Goal: Task Accomplishment & Management: Complete application form

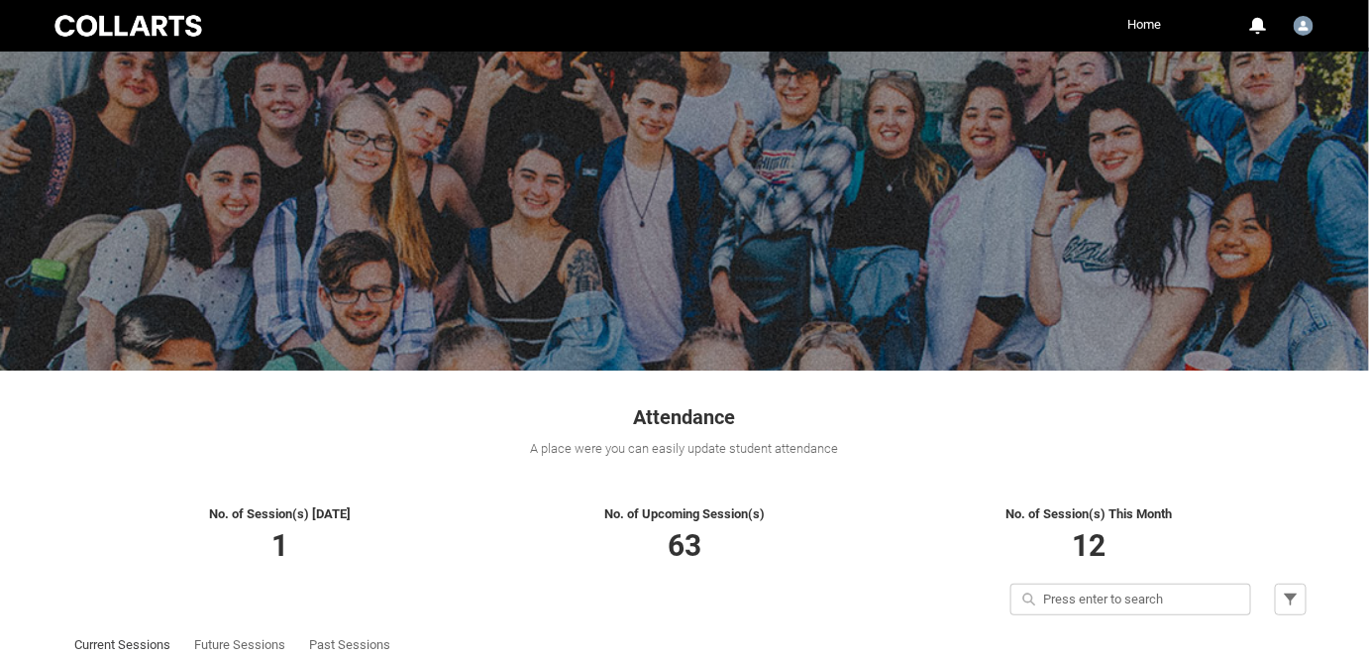
scroll to position [179, 0]
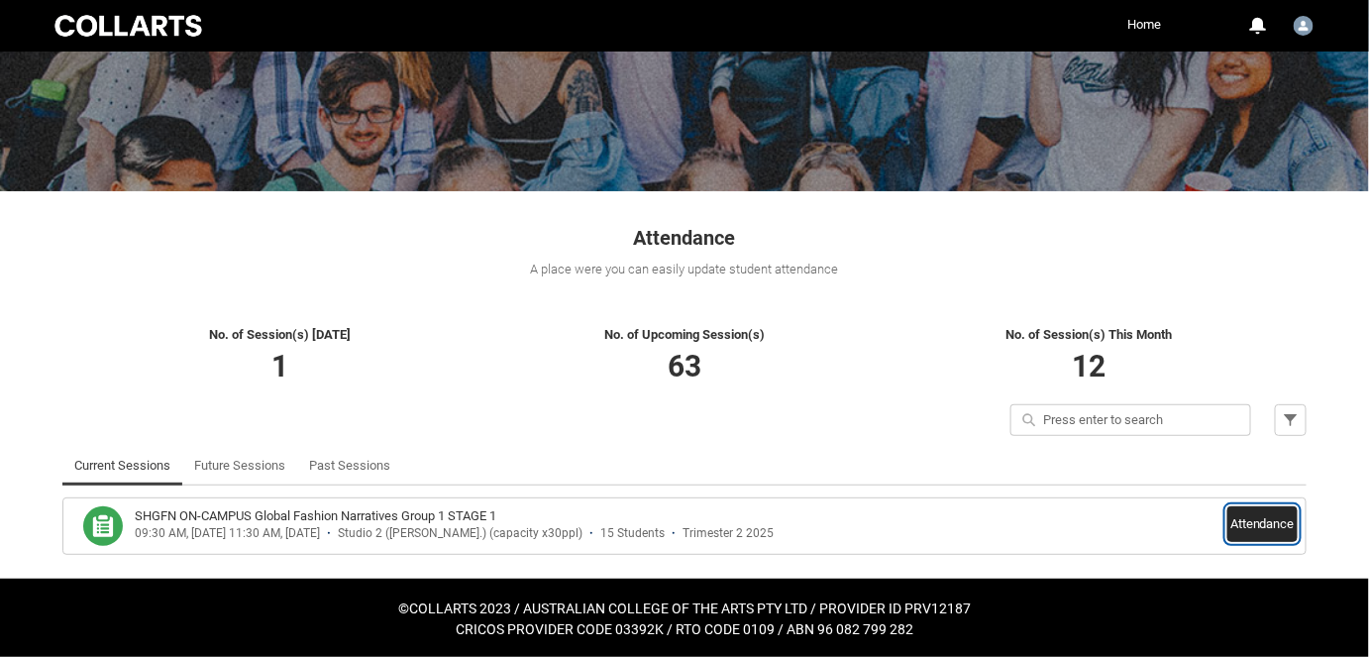
click at [1261, 514] on button "Attendance" at bounding box center [1263, 524] width 70 height 36
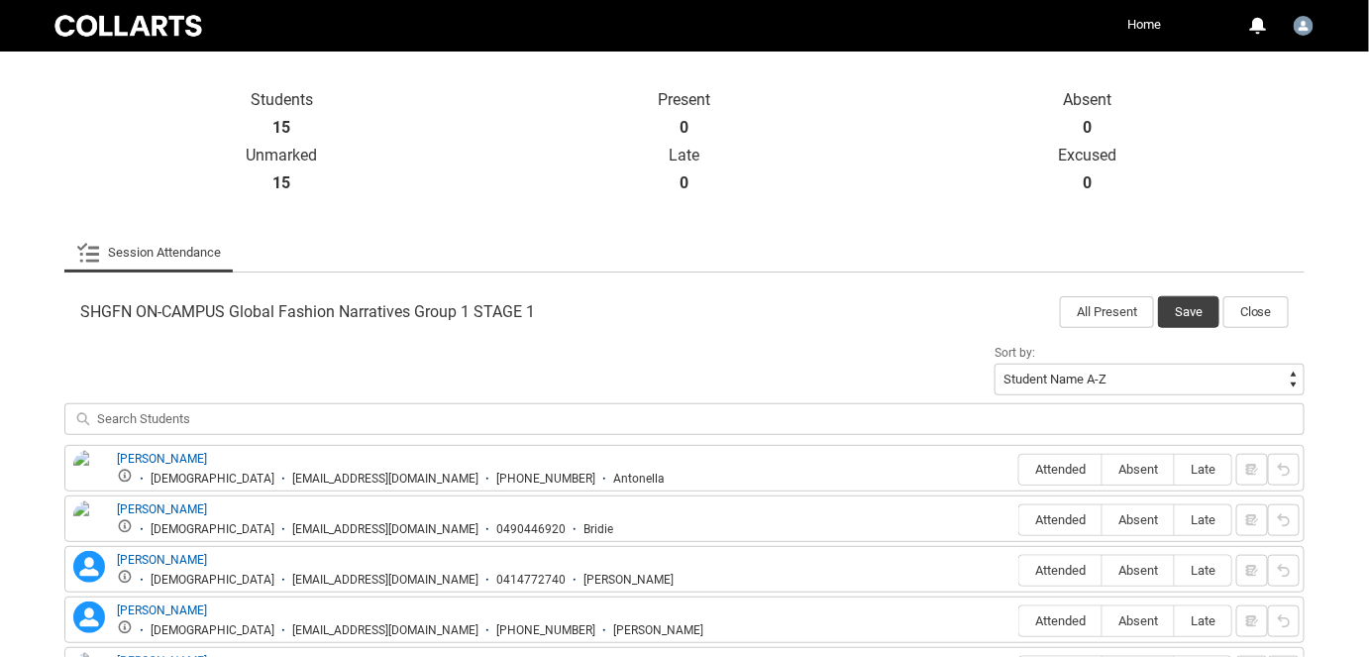
scroll to position [450, 0]
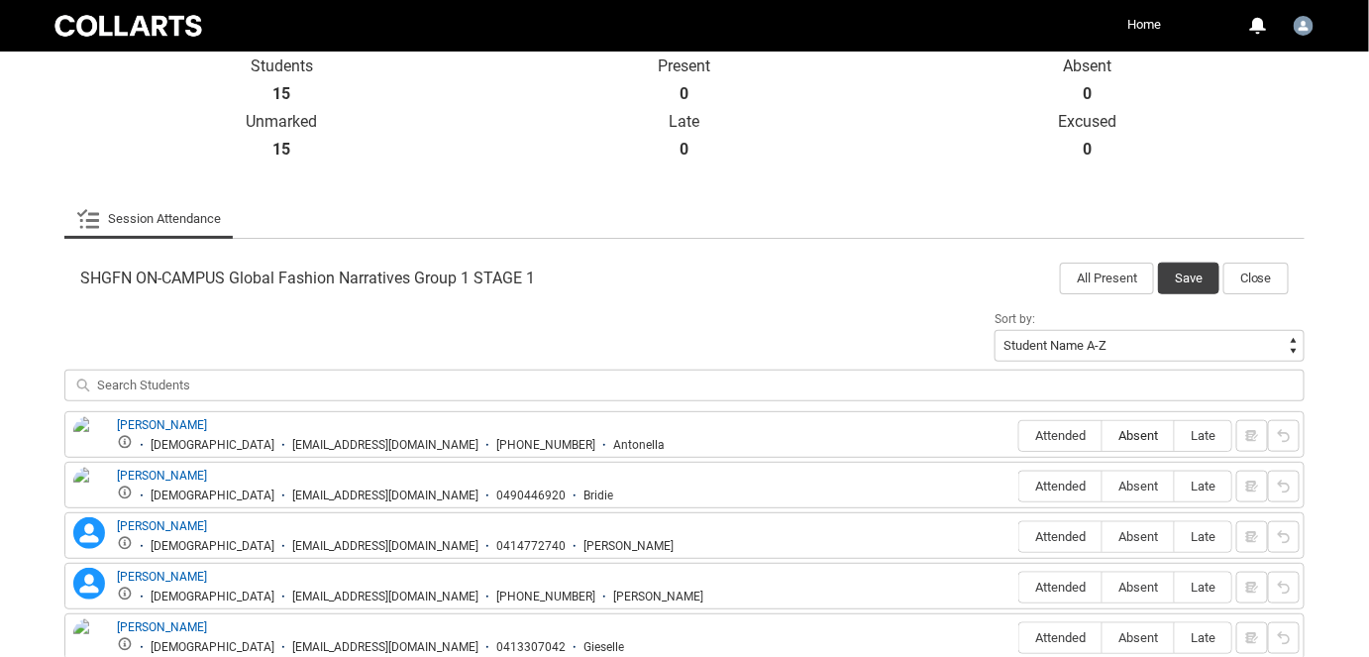
click at [1151, 432] on span "Absent" at bounding box center [1138, 435] width 71 height 15
click at [1103, 435] on input "Absent" at bounding box center [1102, 435] width 1 height 1
type lightning-radio-group "Absent"
radio input "true"
click at [1080, 489] on span "Attended" at bounding box center [1061, 486] width 82 height 15
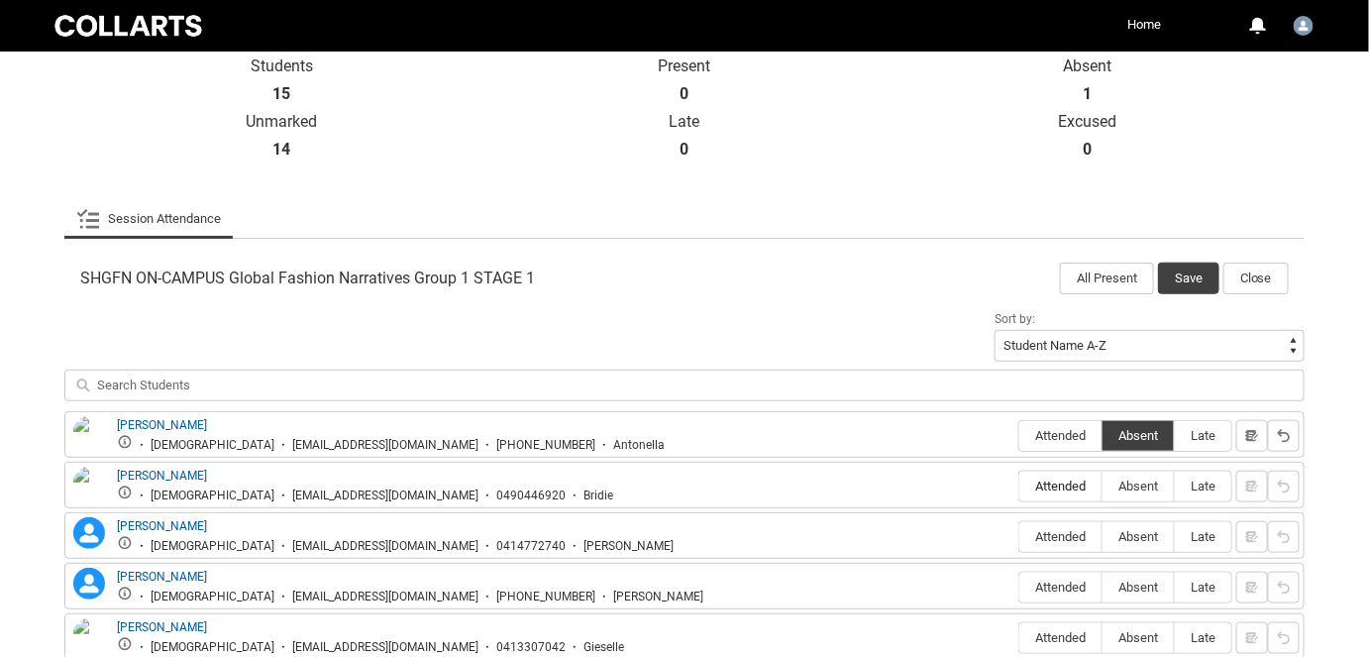
click at [1020, 487] on input "Attended" at bounding box center [1019, 486] width 1 height 1
type lightning-radio-group "Attended"
radio input "true"
click at [1149, 532] on span "Absent" at bounding box center [1138, 536] width 71 height 15
click at [1103, 536] on input "Absent" at bounding box center [1102, 536] width 1 height 1
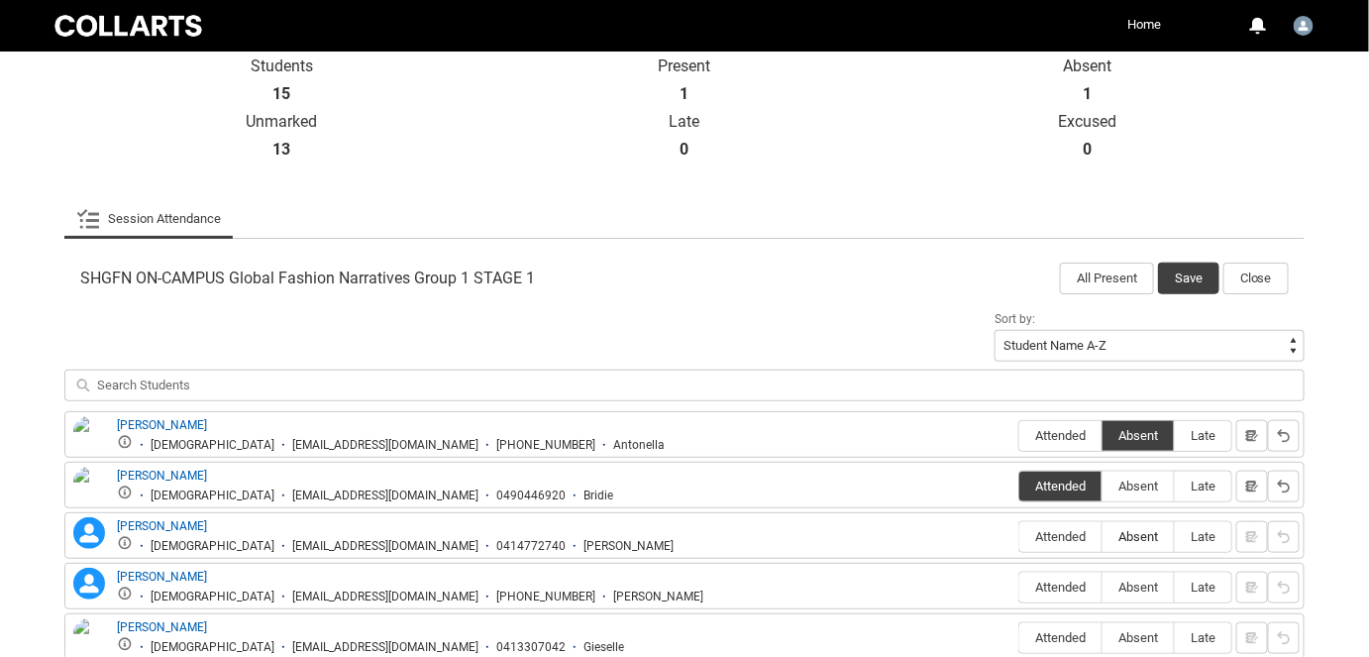
type lightning-radio-group "Absent"
radio input "true"
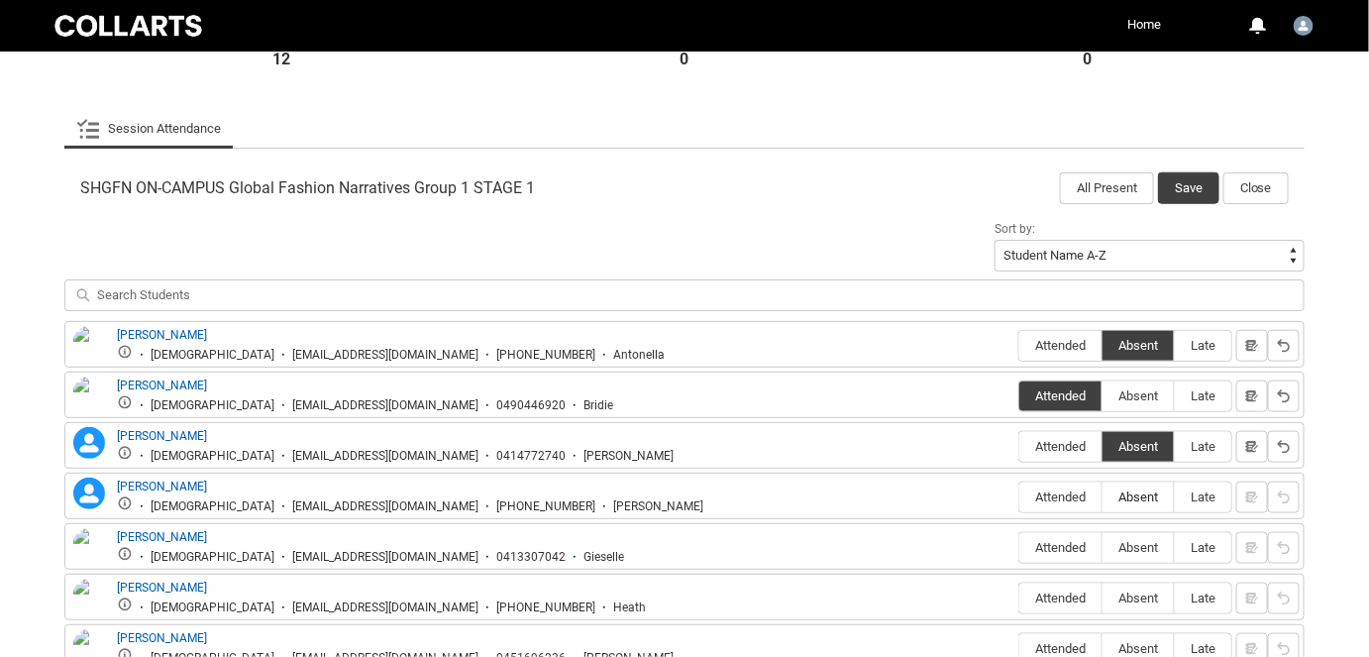
click at [1144, 505] on label "Absent" at bounding box center [1138, 498] width 71 height 31
click at [1103, 497] on input "Absent" at bounding box center [1102, 496] width 1 height 1
type lightning-radio-group "Absent"
radio input "true"
click at [1115, 553] on label "Absent" at bounding box center [1138, 548] width 71 height 31
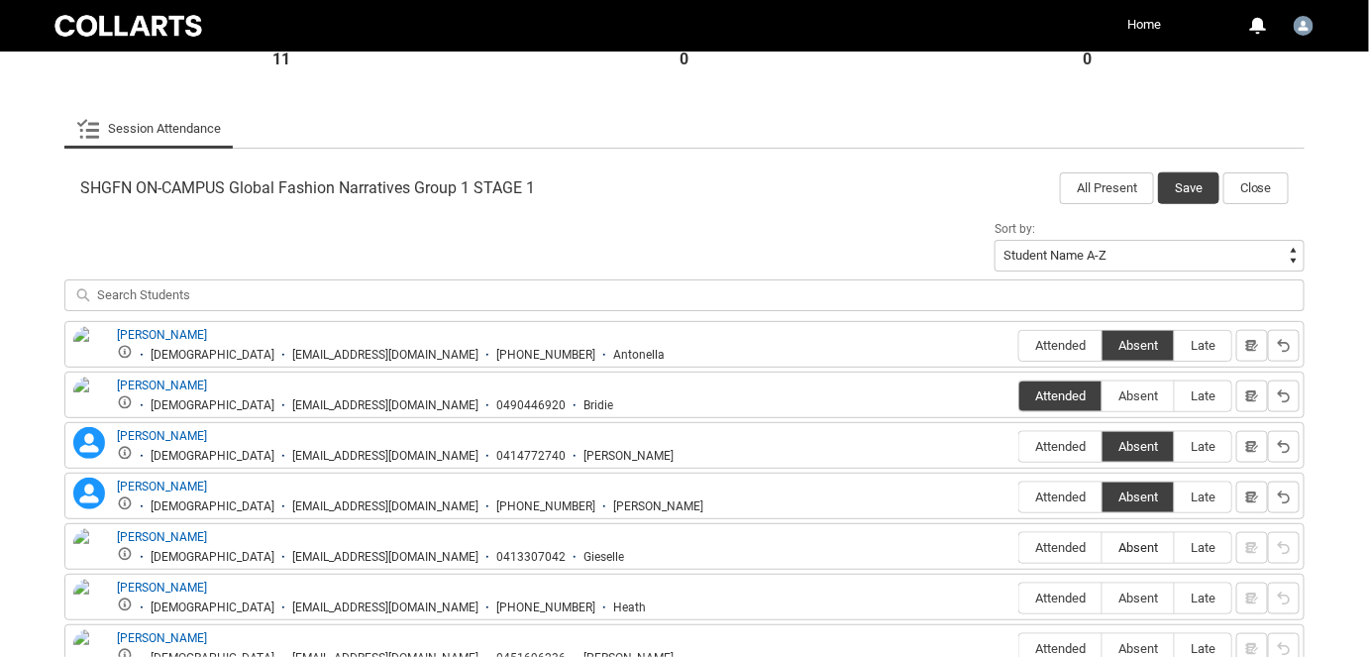
click at [1103, 548] on input "Absent" at bounding box center [1102, 547] width 1 height 1
type lightning-radio-group "Absent"
radio input "true"
click at [1066, 584] on label "Attended" at bounding box center [1061, 599] width 82 height 31
click at [1020, 597] on input "Attended" at bounding box center [1019, 597] width 1 height 1
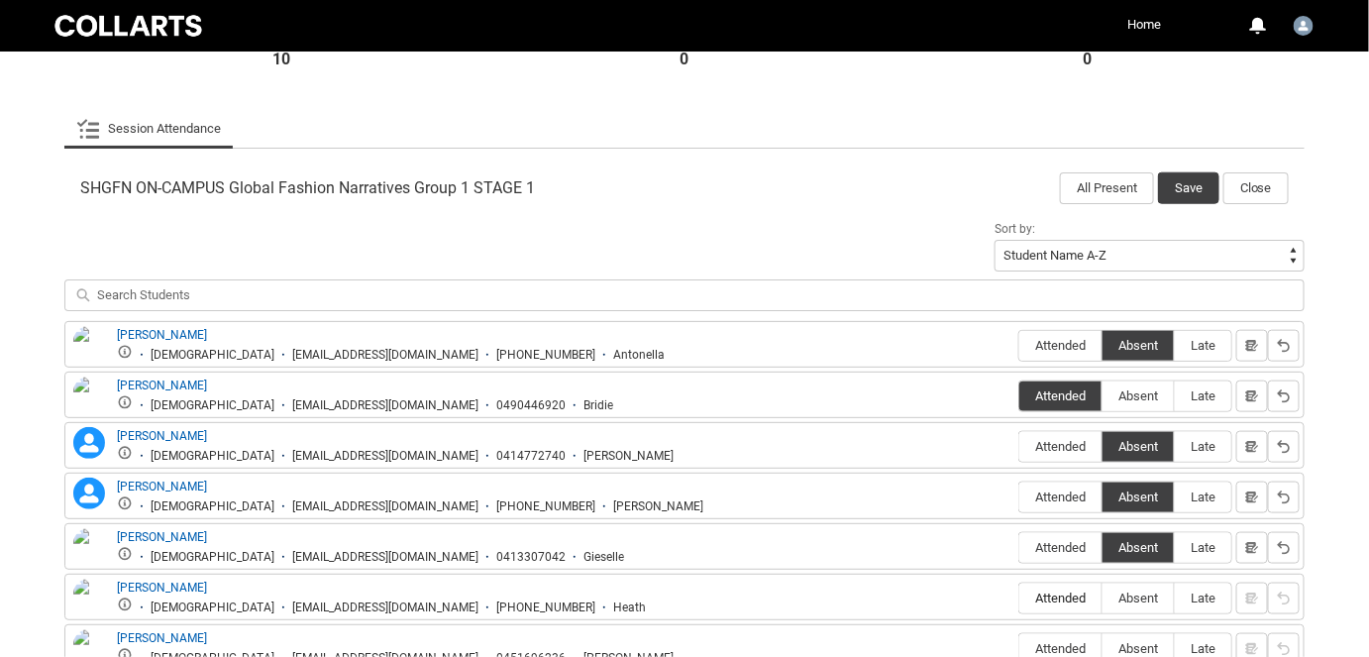
type lightning-radio-group "Attended"
radio input "true"
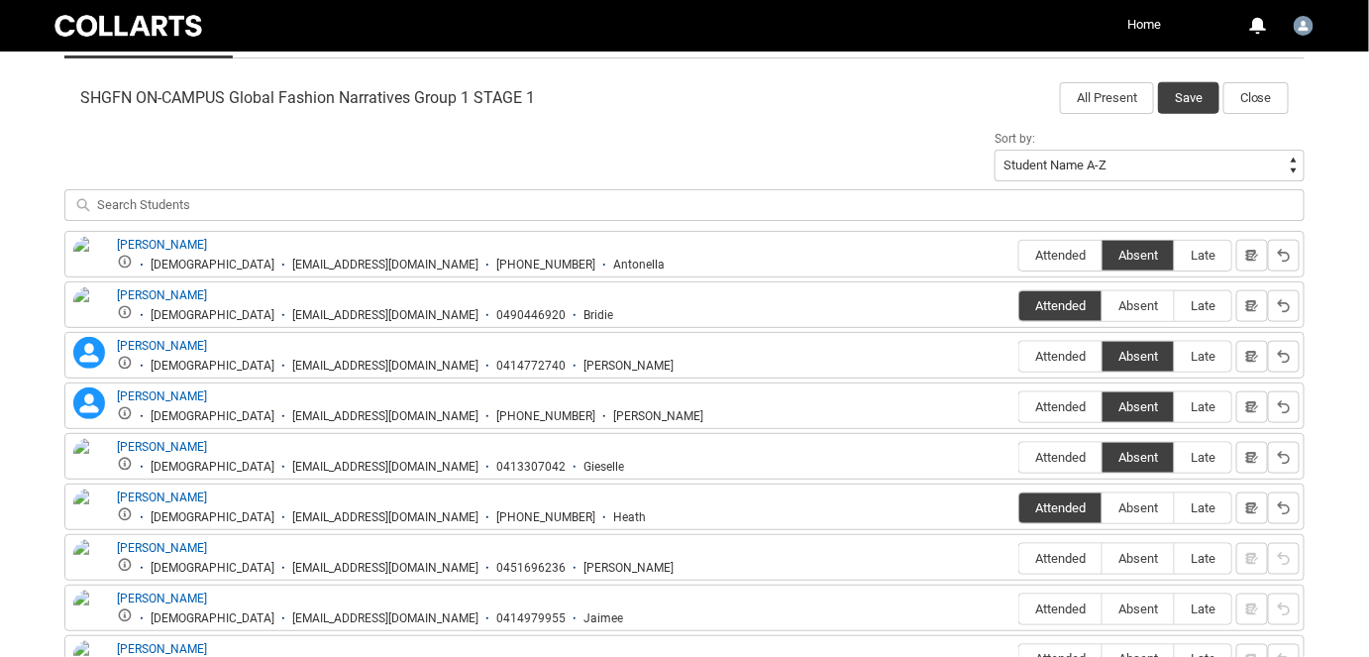
click at [1141, 571] on div "[PERSON_NAME] [DEMOGRAPHIC_DATA] [EMAIL_ADDRESS][DOMAIN_NAME] 0451696236 [PERSO…" at bounding box center [684, 557] width 1241 height 47
click at [1143, 561] on span "Absent" at bounding box center [1138, 558] width 71 height 15
click at [1103, 559] on input "Absent" at bounding box center [1102, 558] width 1 height 1
type lightning-radio-group "Absent"
radio input "true"
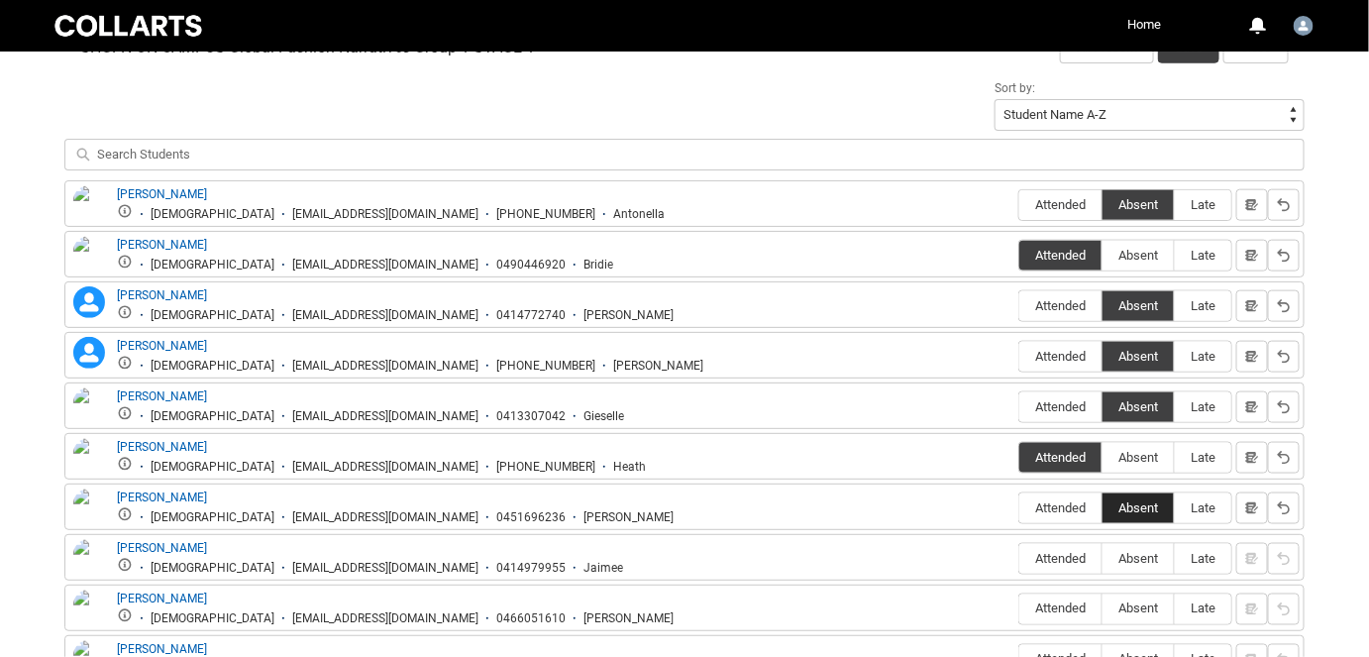
scroll to position [720, 0]
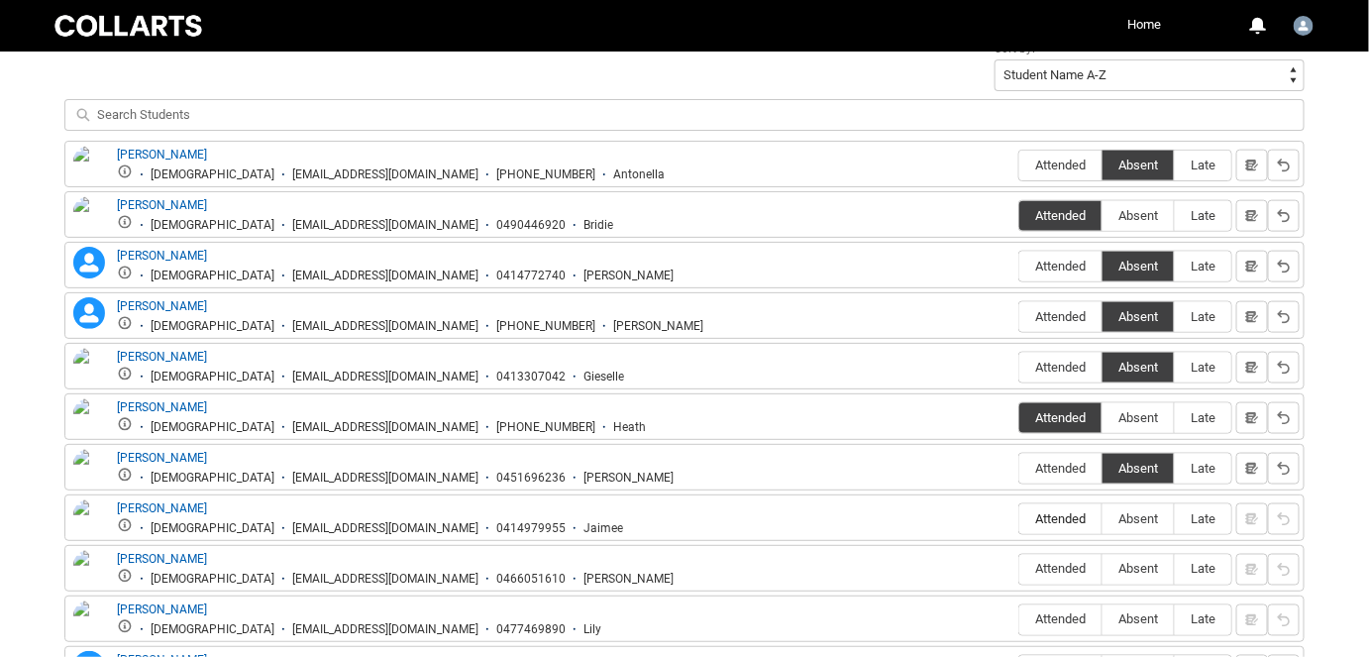
click at [1076, 517] on span "Attended" at bounding box center [1061, 518] width 82 height 15
click at [1020, 518] on input "Attended" at bounding box center [1019, 518] width 1 height 1
type lightning-radio-group "Attended"
radio input "true"
click at [1075, 555] on label "Attended" at bounding box center [1061, 570] width 82 height 31
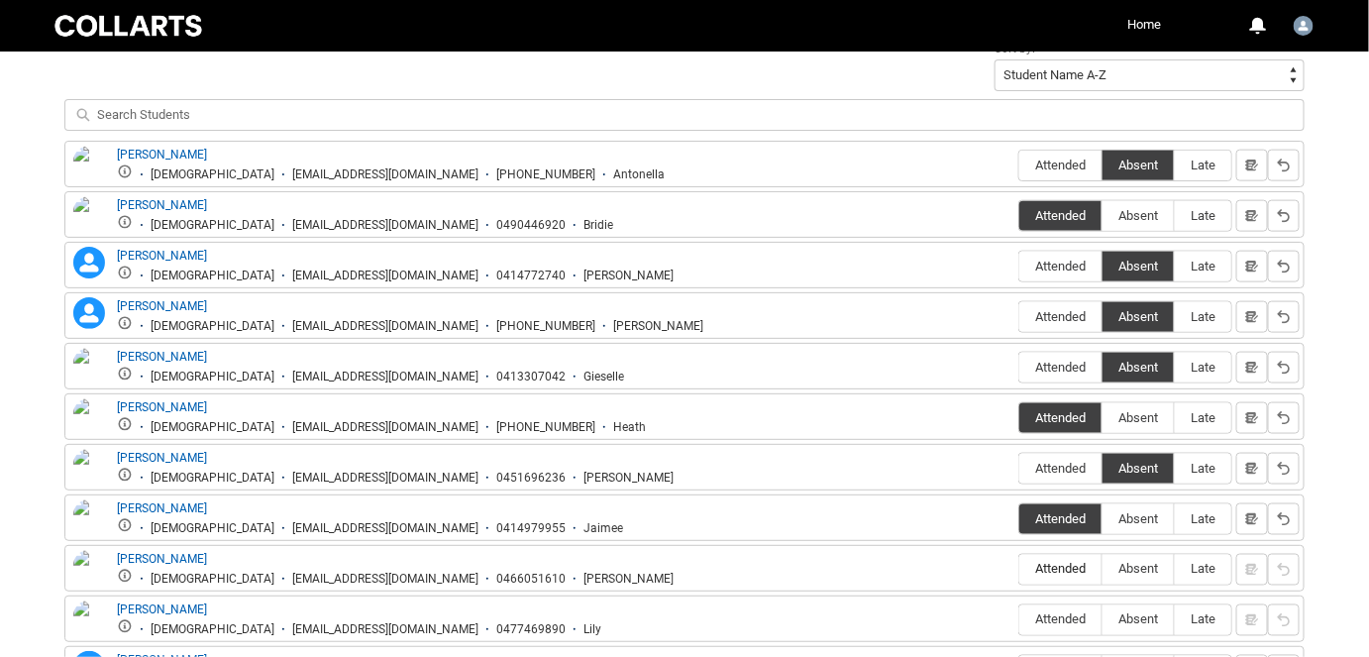
click at [1020, 569] on input "Attended" at bounding box center [1019, 569] width 1 height 1
type lightning-radio-group "Attended"
radio input "true"
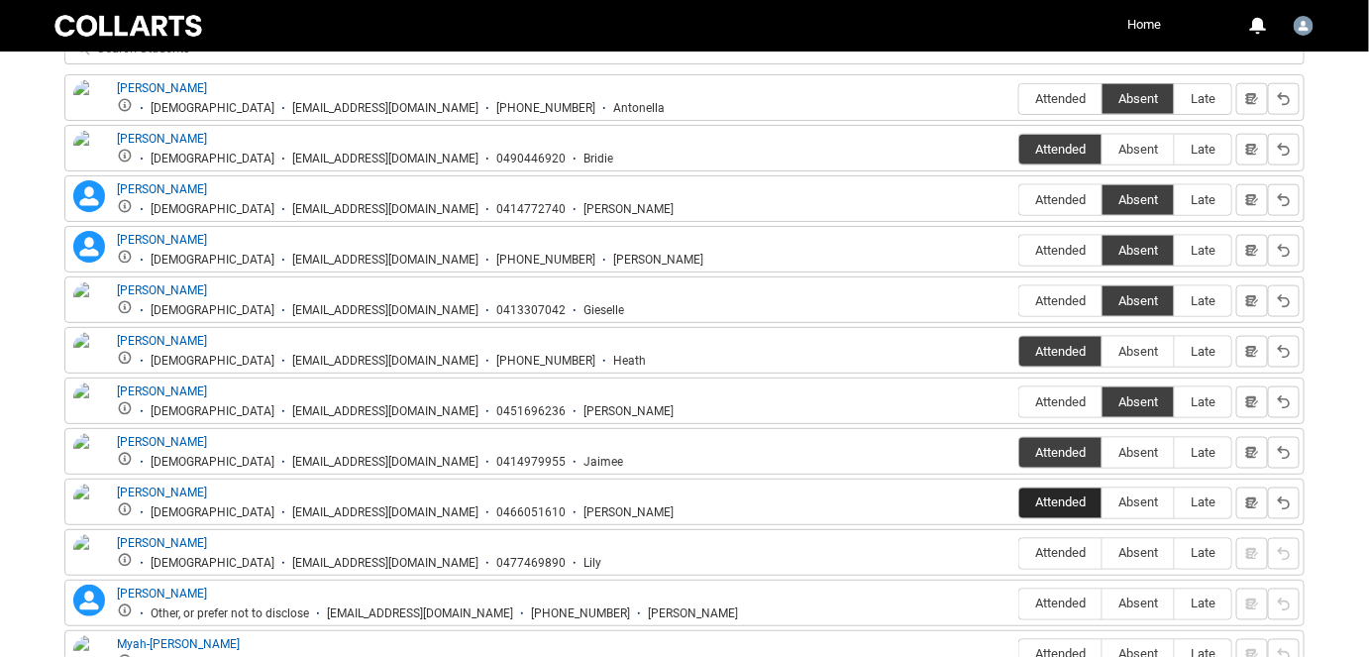
scroll to position [901, 0]
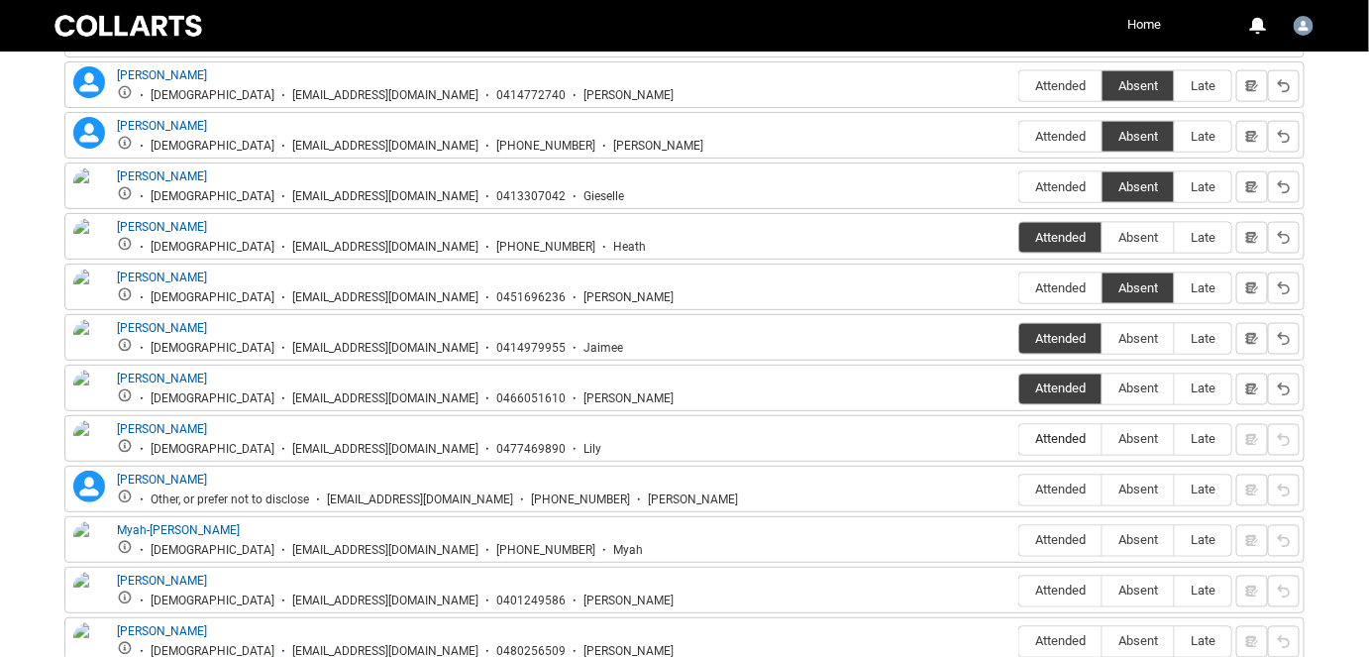
click at [1067, 433] on span "Attended" at bounding box center [1061, 439] width 82 height 15
click at [1020, 439] on input "Attended" at bounding box center [1019, 439] width 1 height 1
type lightning-radio-group "Attended"
radio input "true"
click at [1079, 483] on span "Attended" at bounding box center [1061, 490] width 82 height 15
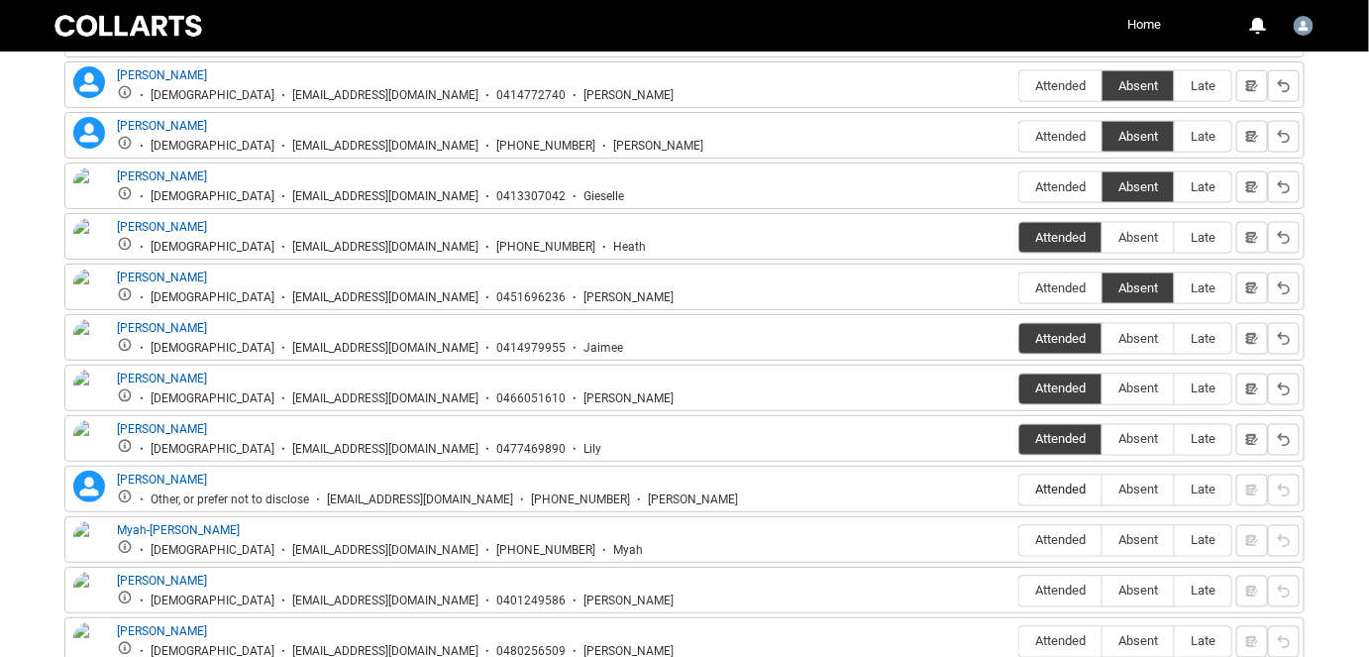
click at [1020, 489] on input "Attended" at bounding box center [1019, 489] width 1 height 1
type lightning-radio-group "Attended"
radio input "true"
click at [1141, 533] on span "Absent" at bounding box center [1138, 540] width 71 height 15
click at [1103, 540] on input "Absent" at bounding box center [1102, 540] width 1 height 1
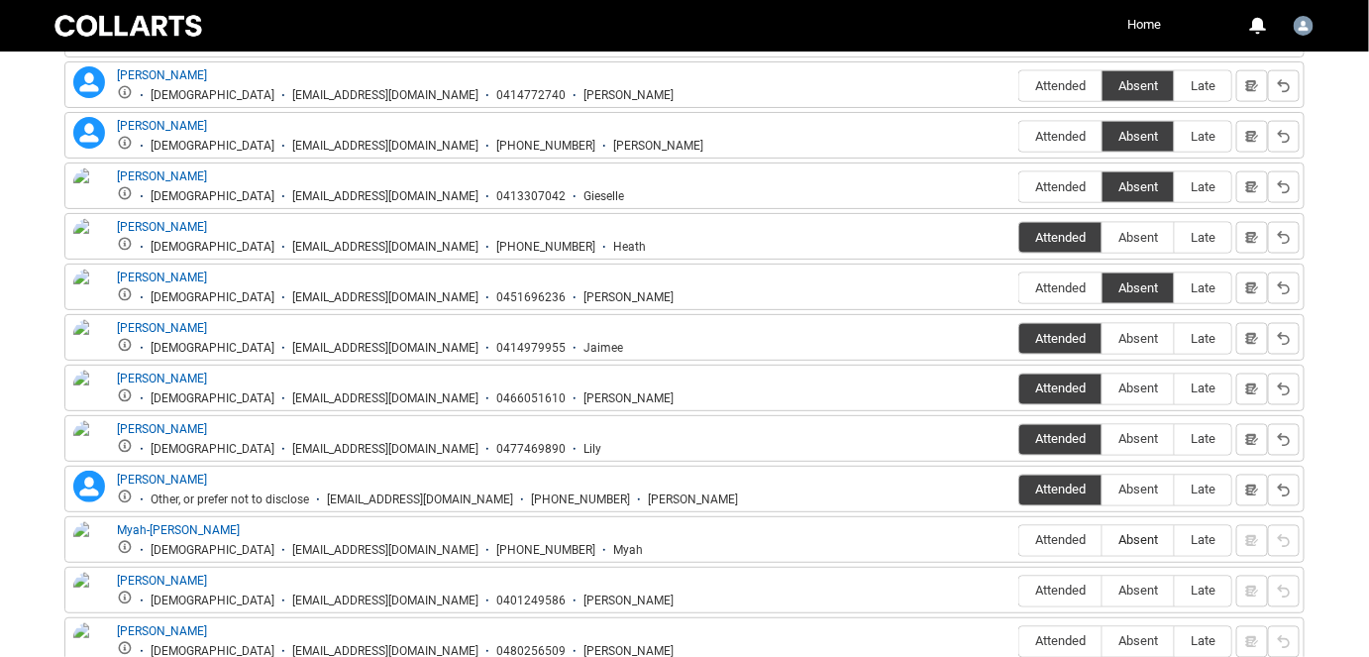
type lightning-radio-group "Absent"
radio input "true"
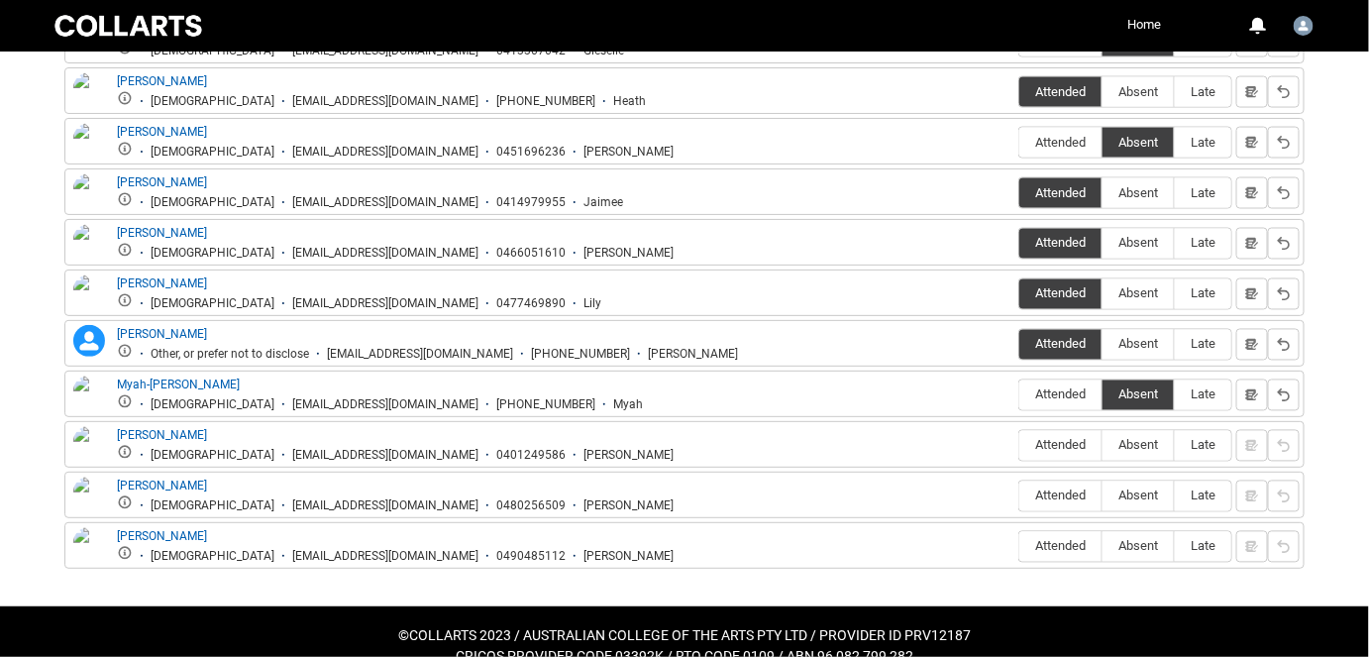
scroll to position [1066, 0]
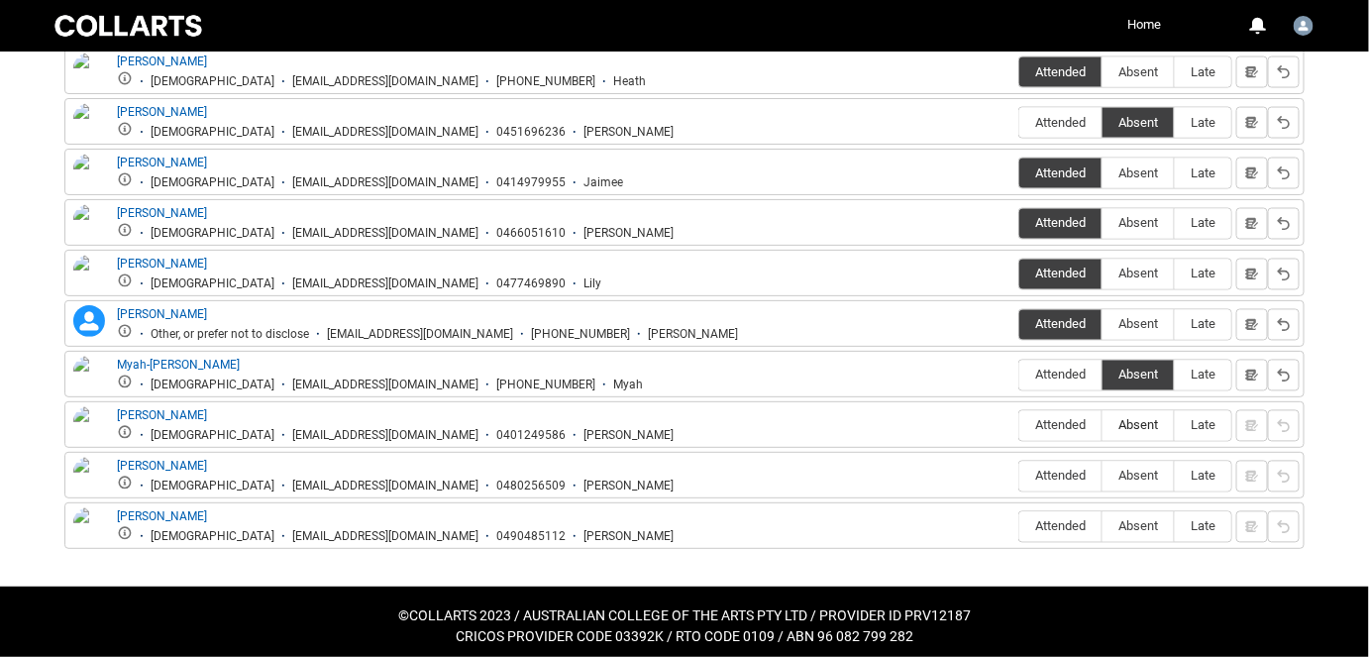
click at [1137, 429] on label "Absent" at bounding box center [1138, 426] width 71 height 31
click at [1103, 426] on input "Absent" at bounding box center [1102, 425] width 1 height 1
type lightning-radio-group "Absent"
radio input "true"
click at [1146, 477] on label "Absent" at bounding box center [1138, 477] width 71 height 31
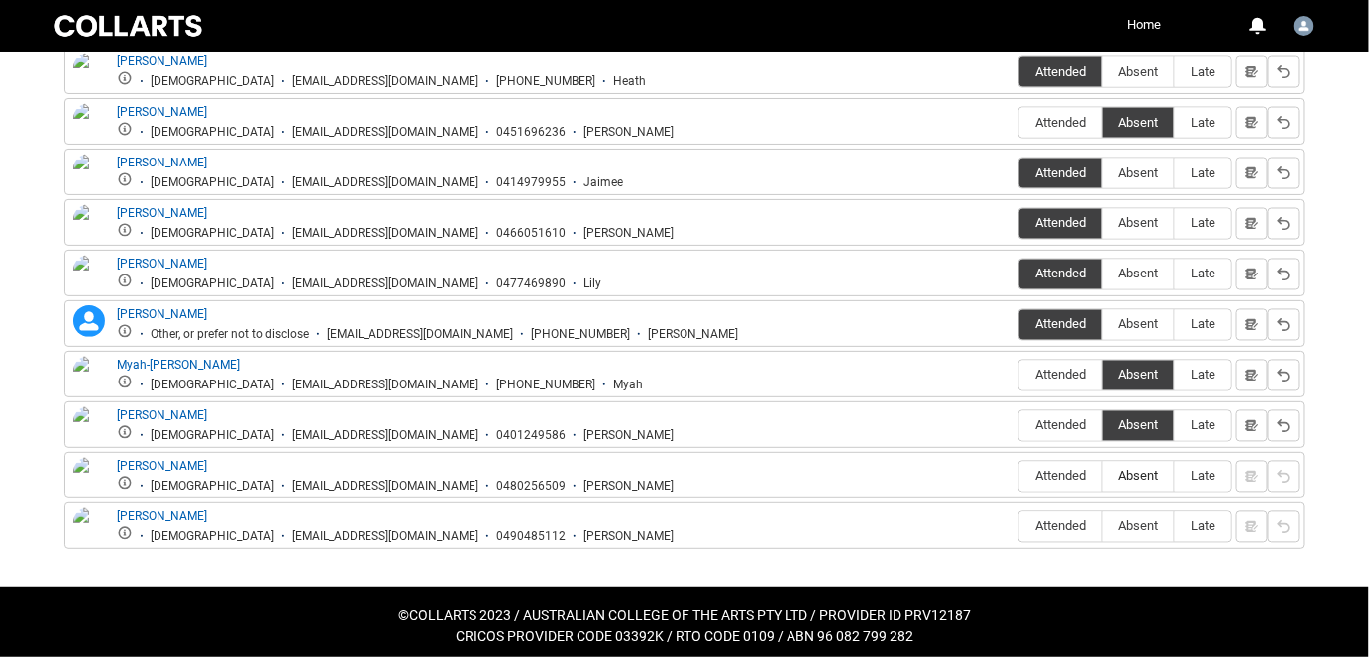
click at [1103, 477] on input "Absent" at bounding box center [1102, 476] width 1 height 1
type lightning-radio-group "Absent"
radio input "true"
click at [1136, 519] on span "Absent" at bounding box center [1138, 526] width 71 height 15
click at [1103, 526] on input "Absent" at bounding box center [1102, 526] width 1 height 1
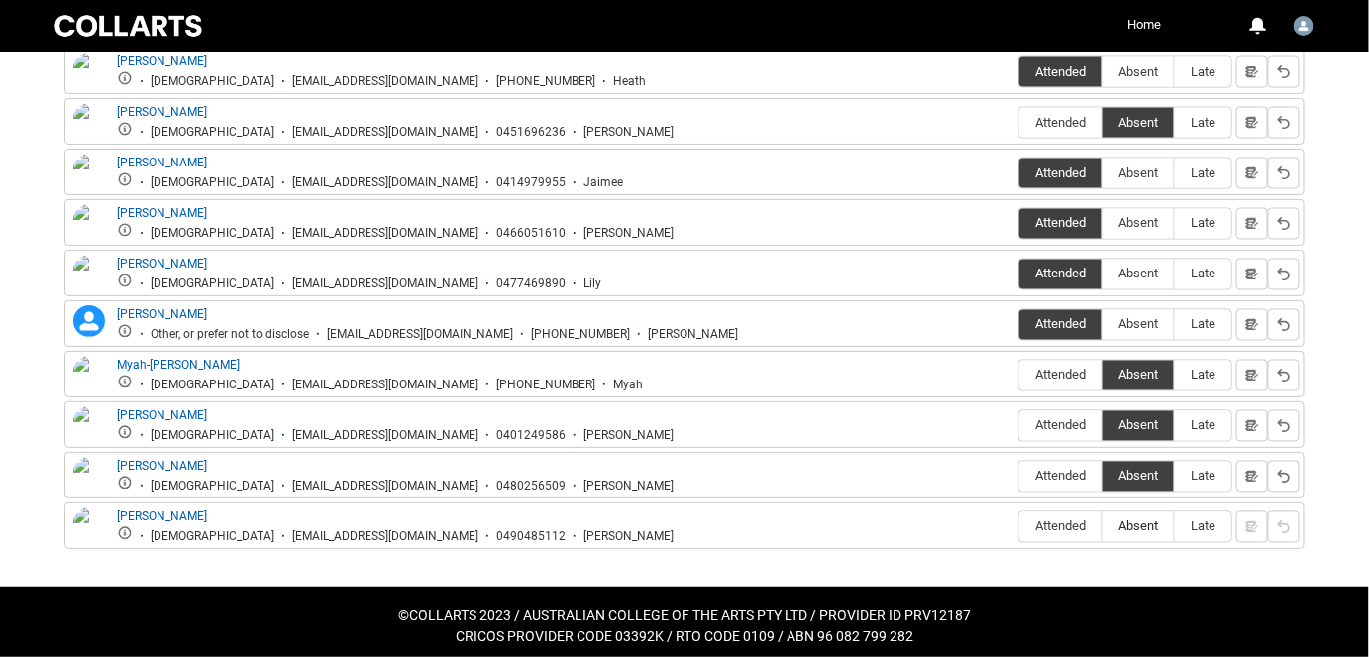
type lightning-radio-group "Absent"
radio input "true"
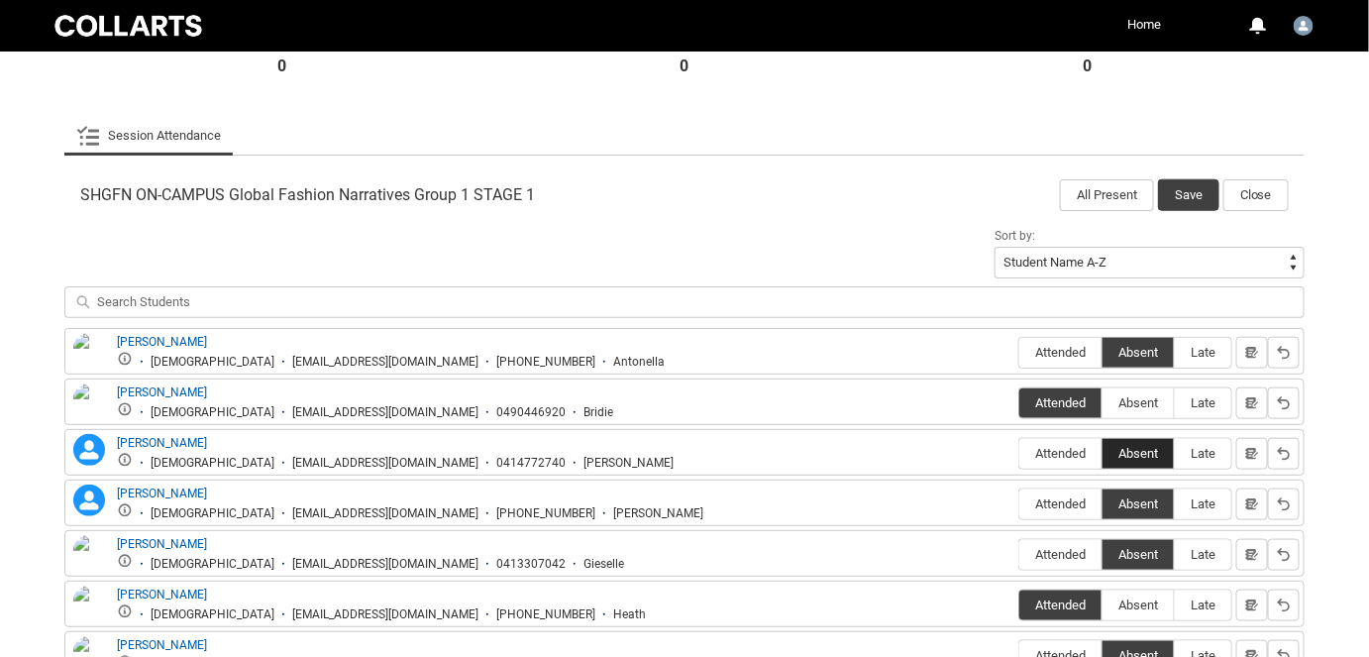
scroll to position [525, 0]
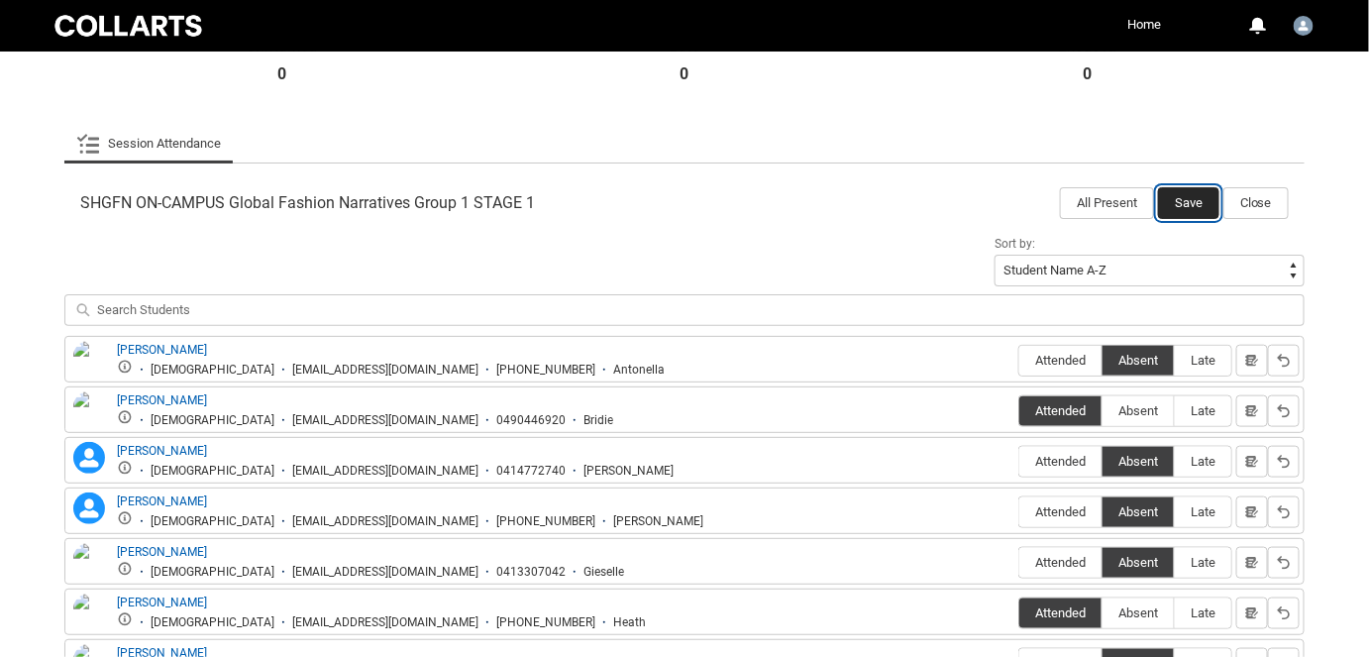
click at [1186, 206] on button "Save" at bounding box center [1188, 203] width 61 height 32
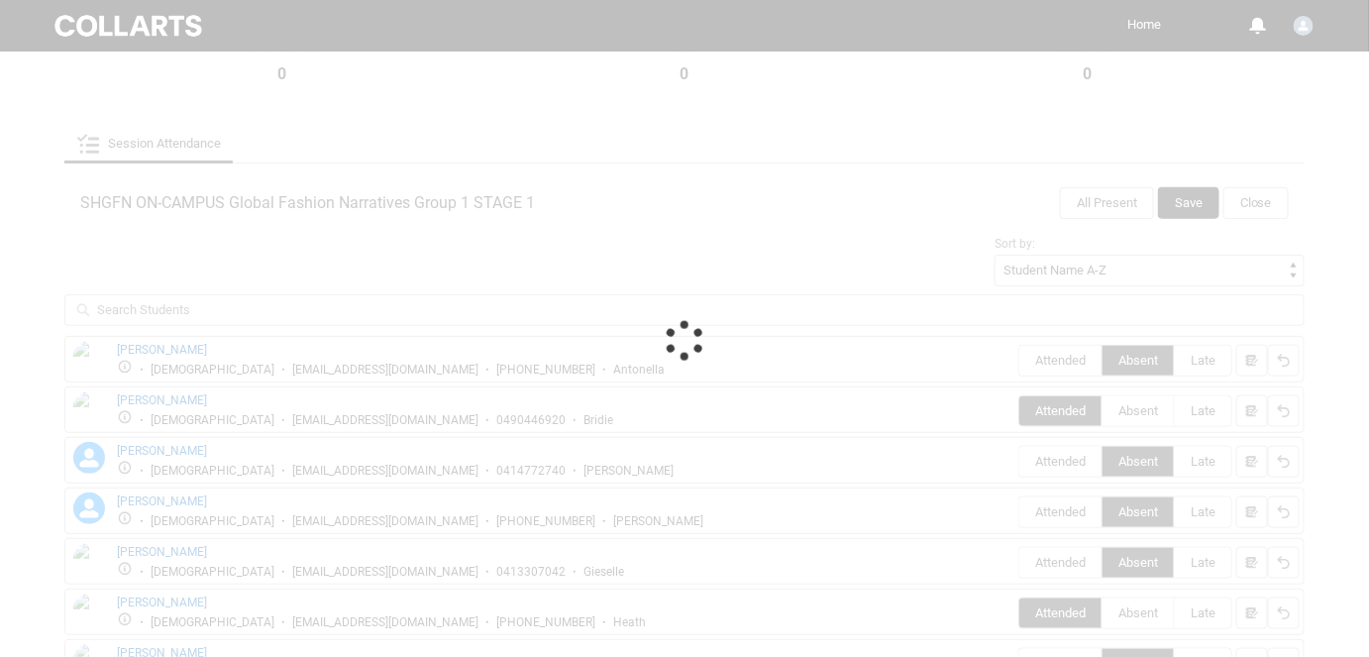
scroll to position [179, 0]
